Goal: Task Accomplishment & Management: Use online tool/utility

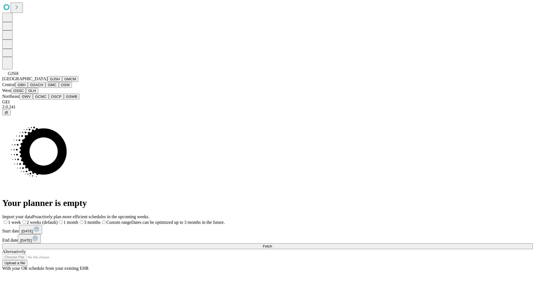
click at [48, 82] on button "GJSH" at bounding box center [55, 79] width 14 height 6
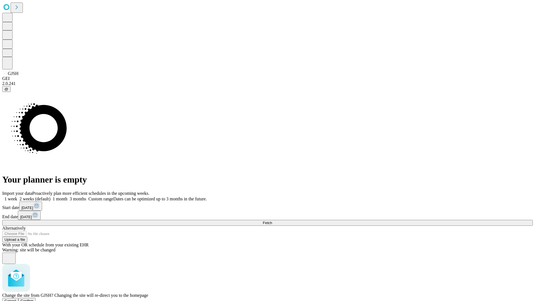
click at [34, 299] on span "Confirm" at bounding box center [27, 301] width 13 height 4
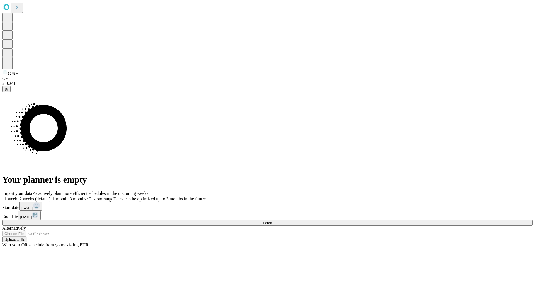
click at [67, 196] on label "1 month" at bounding box center [58, 198] width 17 height 5
click at [272, 221] on span "Fetch" at bounding box center [267, 223] width 9 height 4
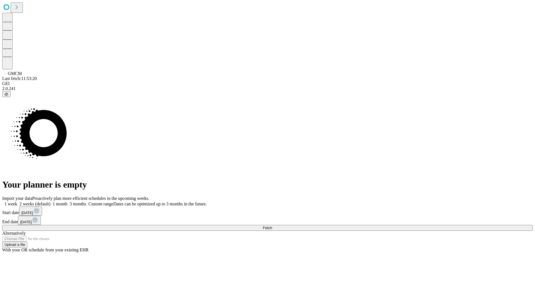
click at [67, 201] on label "1 month" at bounding box center [58, 203] width 17 height 5
click at [272, 226] on span "Fetch" at bounding box center [267, 228] width 9 height 4
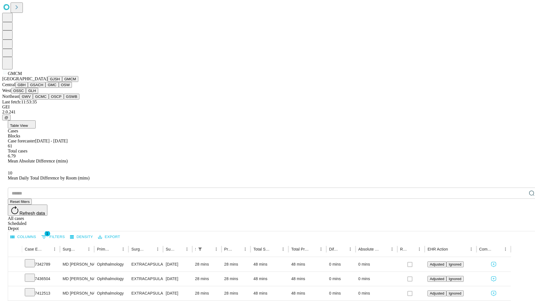
click at [28, 88] on button "GBH" at bounding box center [21, 85] width 13 height 6
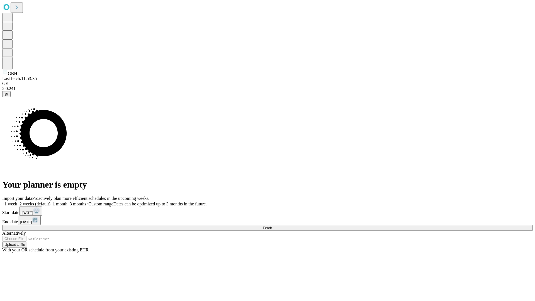
click at [67, 201] on label "1 month" at bounding box center [58, 203] width 17 height 5
click at [272, 226] on span "Fetch" at bounding box center [267, 228] width 9 height 4
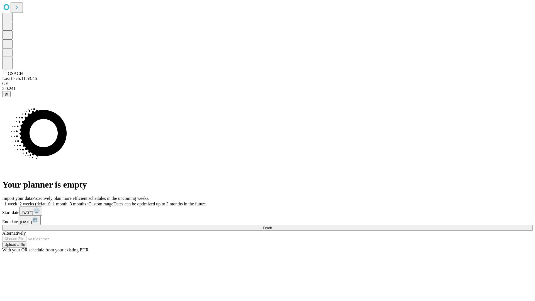
click at [67, 201] on label "1 month" at bounding box center [58, 203] width 17 height 5
click at [272, 226] on span "Fetch" at bounding box center [267, 228] width 9 height 4
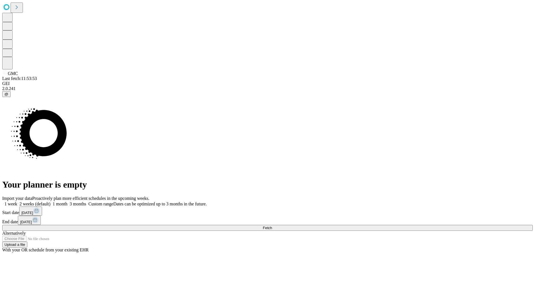
click at [67, 201] on label "1 month" at bounding box center [58, 203] width 17 height 5
click at [272, 226] on span "Fetch" at bounding box center [267, 228] width 9 height 4
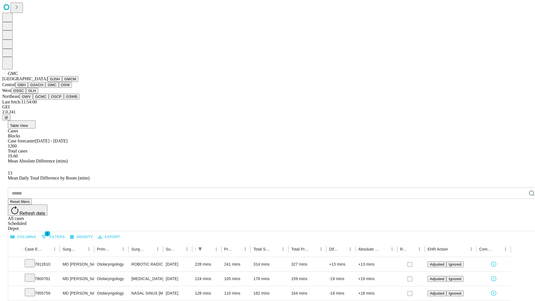
click at [59, 88] on button "OSW" at bounding box center [65, 85] width 13 height 6
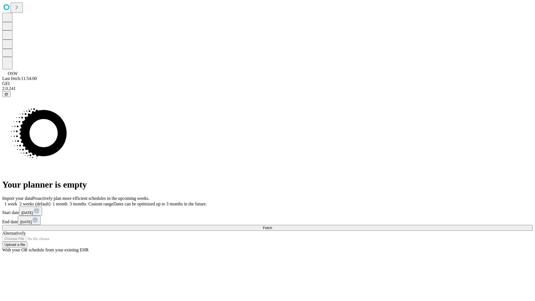
click at [67, 201] on label "1 month" at bounding box center [58, 203] width 17 height 5
click at [272, 226] on span "Fetch" at bounding box center [267, 228] width 9 height 4
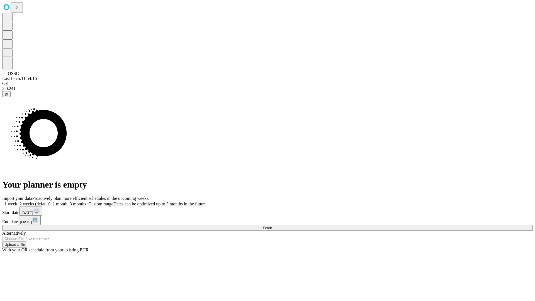
click at [67, 201] on label "1 month" at bounding box center [58, 203] width 17 height 5
click at [272, 226] on span "Fetch" at bounding box center [267, 228] width 9 height 4
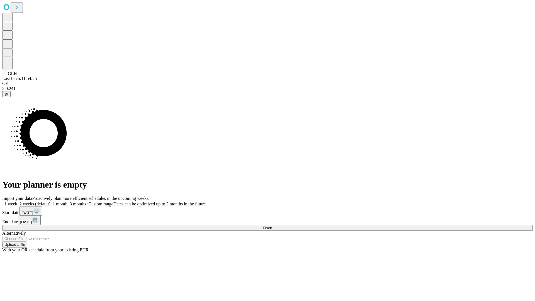
click at [67, 201] on label "1 month" at bounding box center [58, 203] width 17 height 5
click at [272, 226] on span "Fetch" at bounding box center [267, 228] width 9 height 4
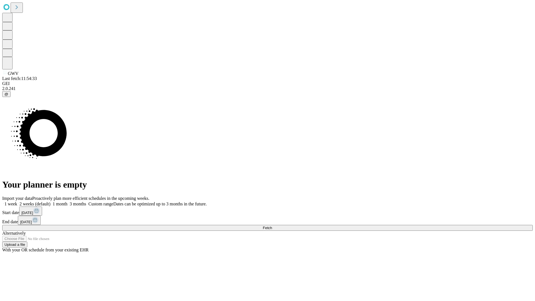
click at [67, 201] on label "1 month" at bounding box center [58, 203] width 17 height 5
click at [272, 226] on span "Fetch" at bounding box center [267, 228] width 9 height 4
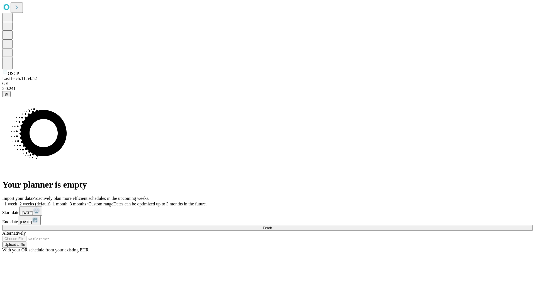
click at [67, 201] on label "1 month" at bounding box center [58, 203] width 17 height 5
click at [272, 226] on span "Fetch" at bounding box center [267, 228] width 9 height 4
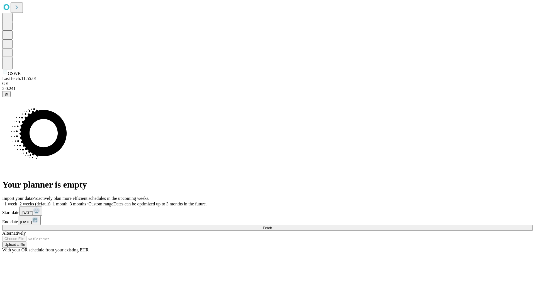
click at [67, 201] on label "1 month" at bounding box center [58, 203] width 17 height 5
click at [272, 226] on span "Fetch" at bounding box center [267, 228] width 9 height 4
